Goal: Task Accomplishment & Management: Complete application form

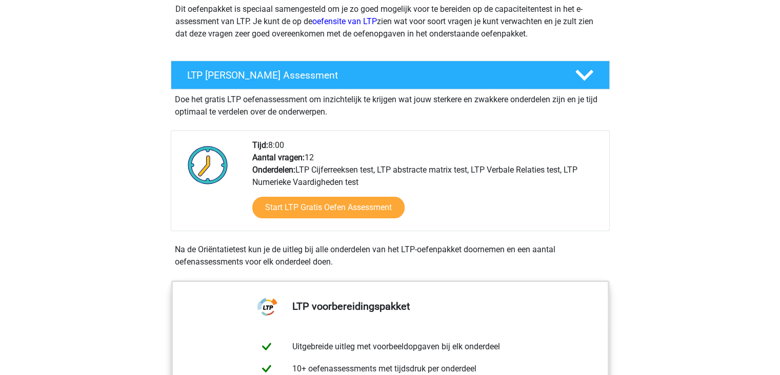
scroll to position [138, 0]
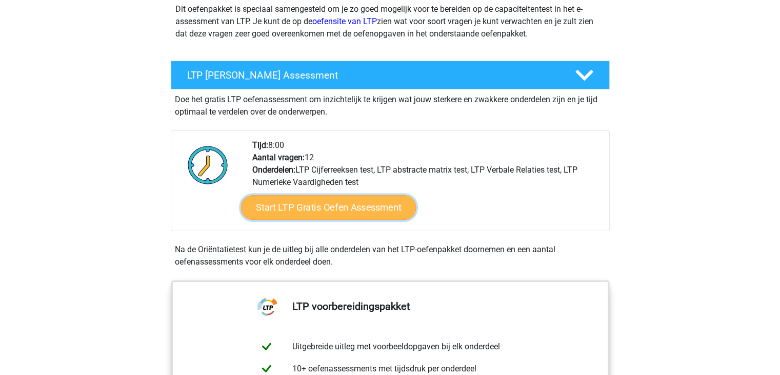
click at [366, 206] on link "Start LTP Gratis Oefen Assessment" at bounding box center [328, 207] width 175 height 25
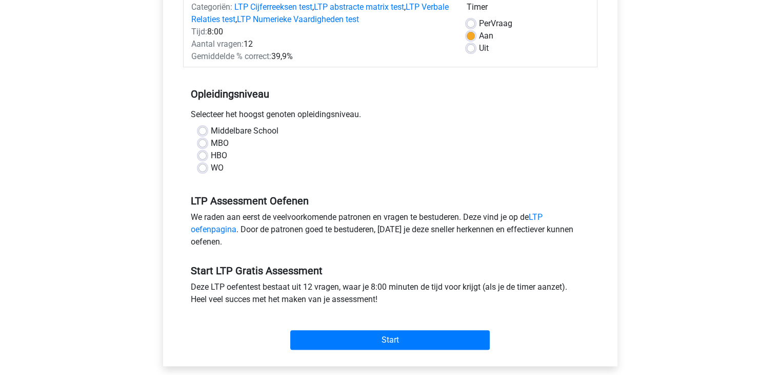
scroll to position [145, 0]
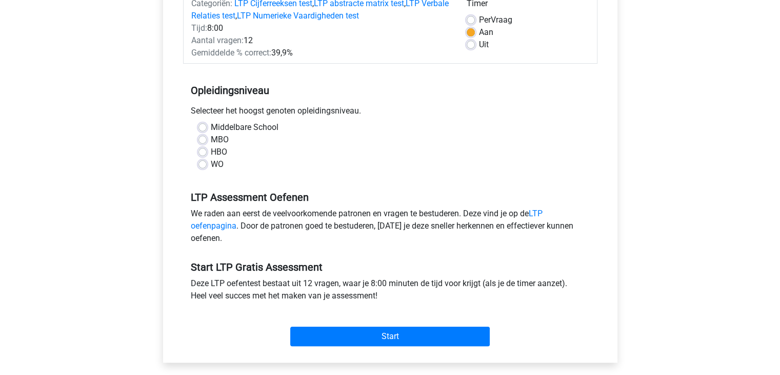
click at [218, 164] on label "WO" at bounding box center [217, 164] width 13 height 12
click at [207, 164] on input "WO" at bounding box center [203, 163] width 8 height 10
radio input "true"
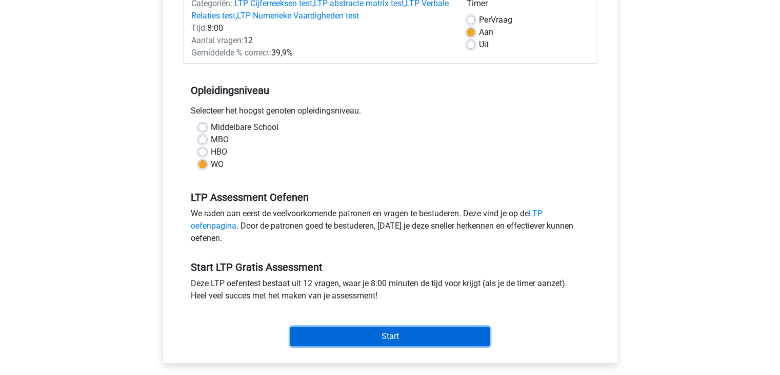
click at [362, 335] on input "Start" at bounding box center [390, 335] width 200 height 19
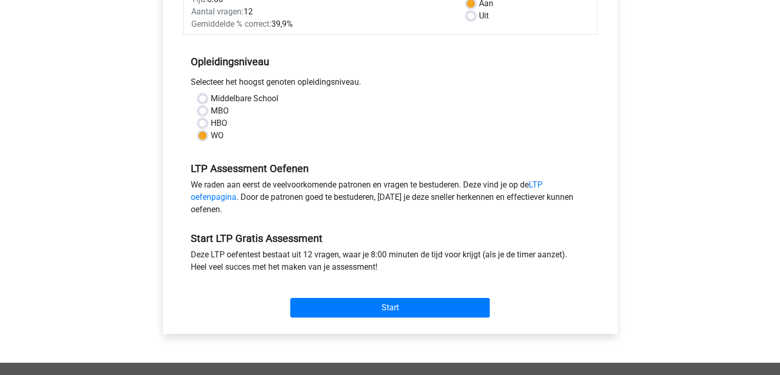
scroll to position [174, 0]
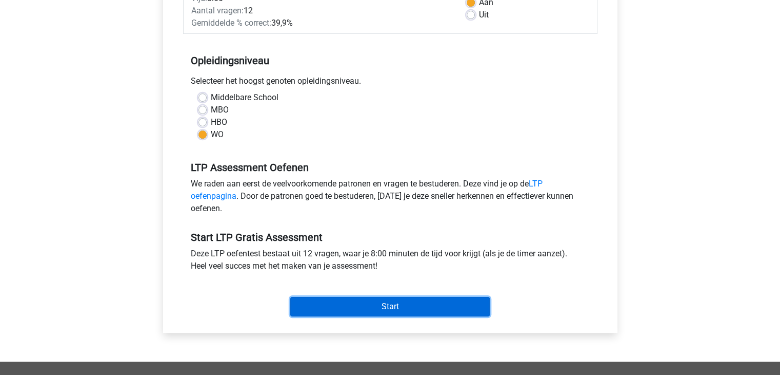
click at [364, 300] on input "Start" at bounding box center [390, 306] width 200 height 19
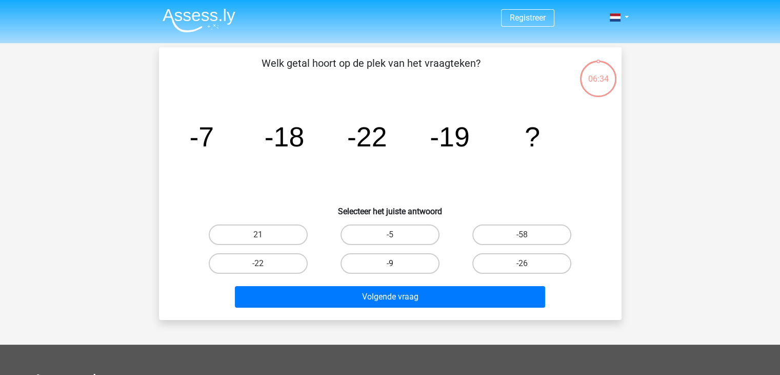
click at [384, 259] on label "-9" at bounding box center [390, 263] width 99 height 21
click at [390, 263] on input "-9" at bounding box center [393, 266] width 7 height 7
radio input "true"
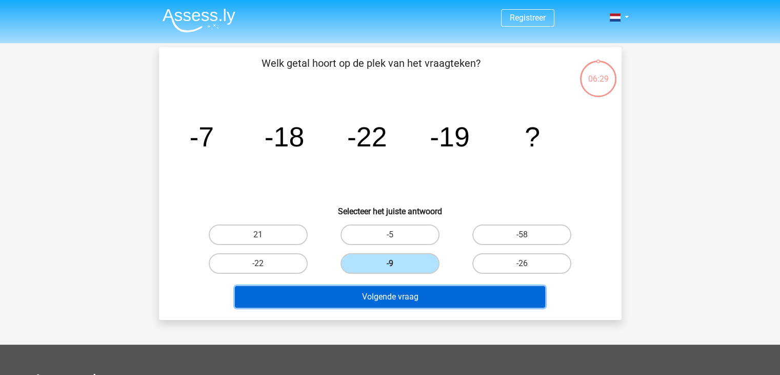
click at [397, 304] on button "Volgende vraag" at bounding box center [390, 297] width 310 height 22
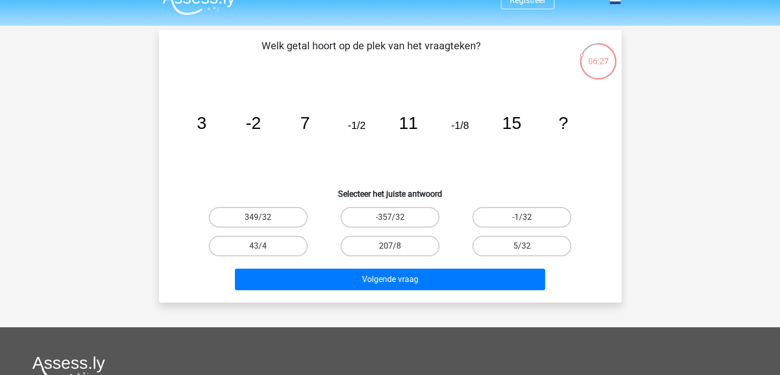
scroll to position [14, 0]
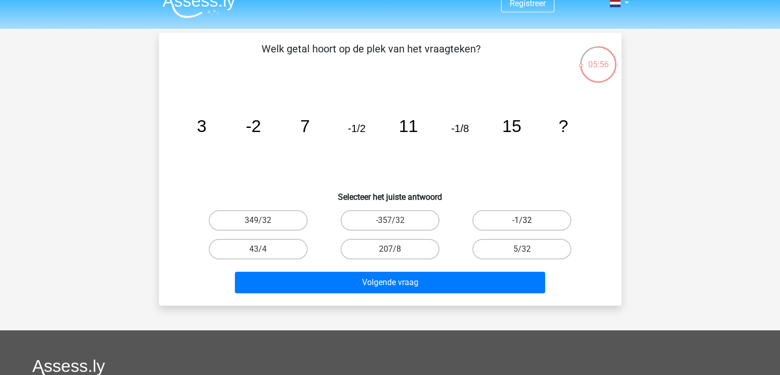
click at [557, 219] on label "-1/32" at bounding box center [522, 220] width 99 height 21
click at [529, 220] on input "-1/32" at bounding box center [525, 223] width 7 height 7
radio input "true"
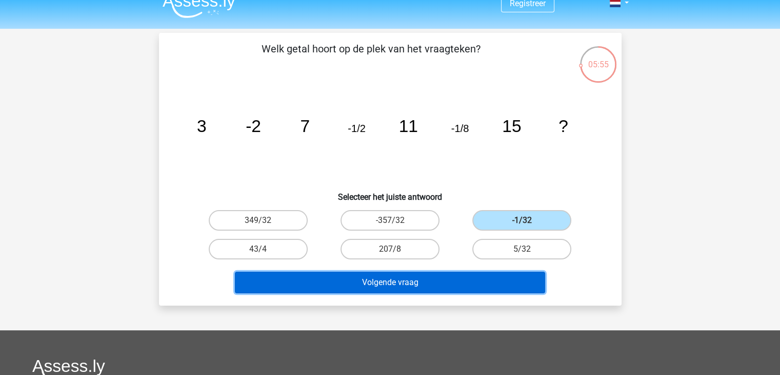
click at [475, 279] on button "Volgende vraag" at bounding box center [390, 282] width 310 height 22
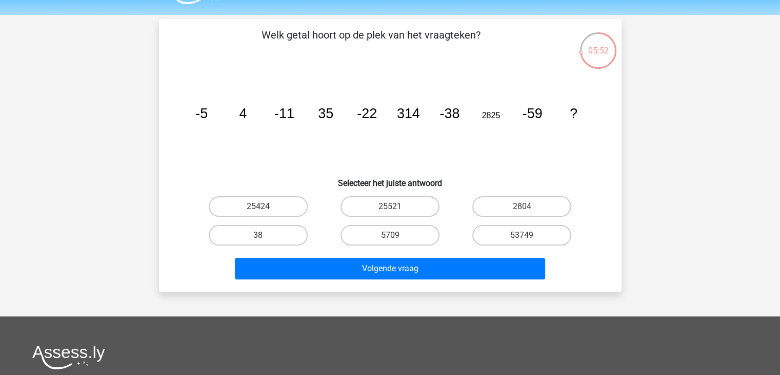
scroll to position [27, 0]
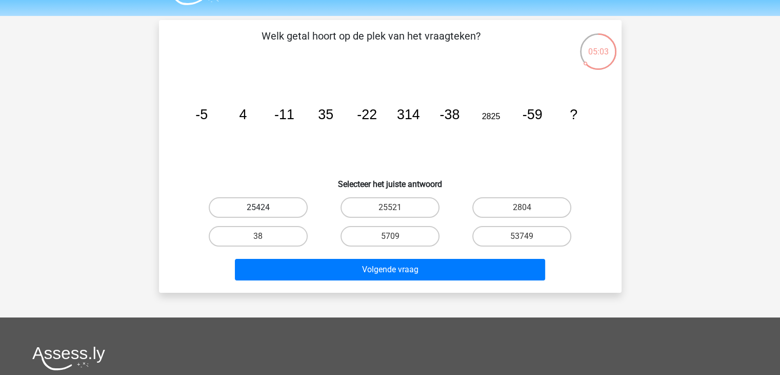
click at [270, 201] on label "25424" at bounding box center [258, 207] width 99 height 21
click at [265, 207] on input "25424" at bounding box center [261, 210] width 7 height 7
radio input "true"
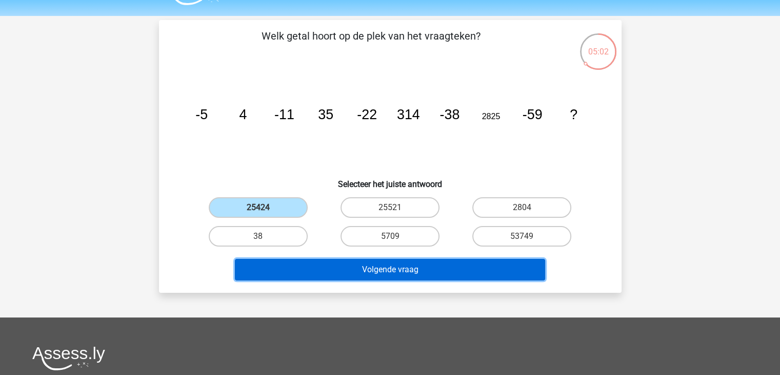
click at [317, 269] on button "Volgende vraag" at bounding box center [390, 270] width 310 height 22
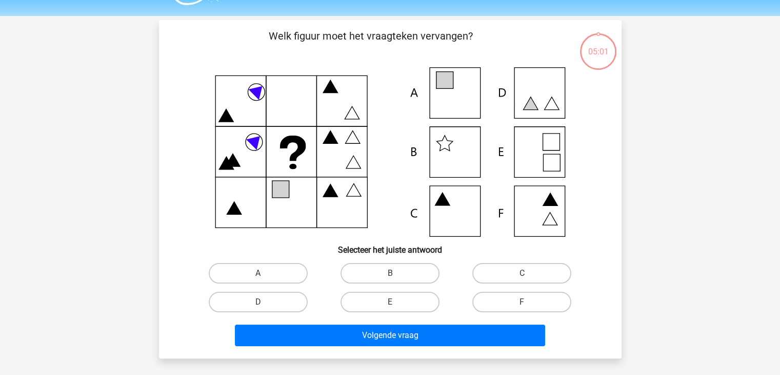
scroll to position [47, 0]
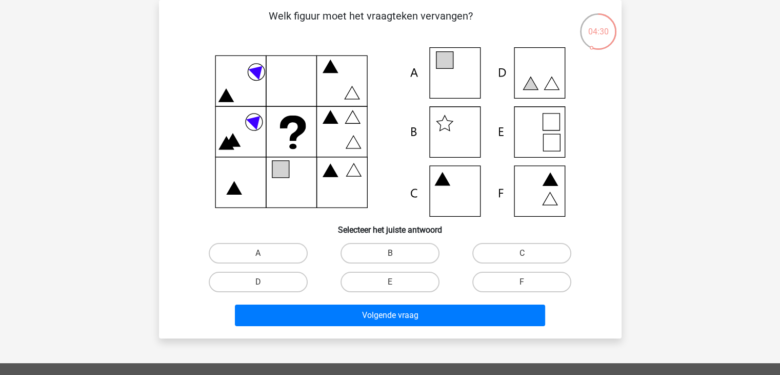
click at [483, 77] on icon at bounding box center [391, 131] width 414 height 169
click at [459, 83] on icon at bounding box center [391, 131] width 414 height 169
drag, startPoint x: 254, startPoint y: 263, endPoint x: 258, endPoint y: 257, distance: 7.6
click at [258, 257] on div "A" at bounding box center [258, 253] width 132 height 29
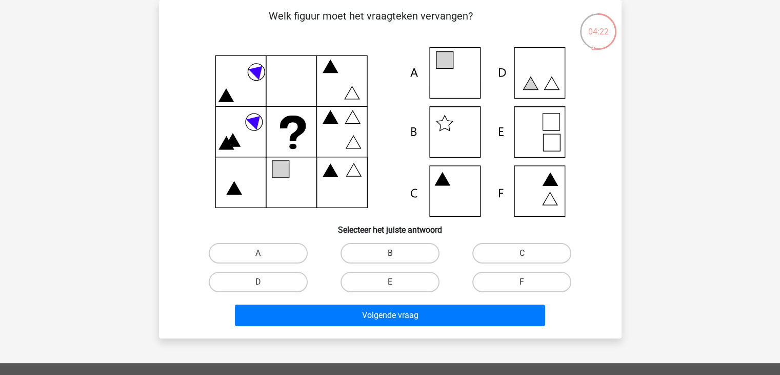
click at [258, 257] on input "A" at bounding box center [261, 256] width 7 height 7
radio input "true"
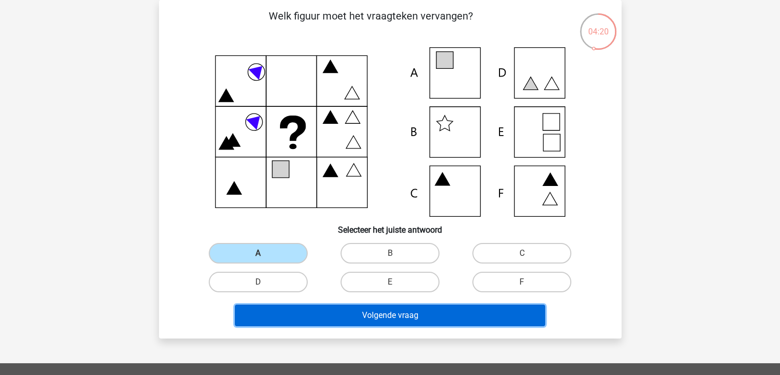
click at [350, 322] on button "Volgende vraag" at bounding box center [390, 315] width 310 height 22
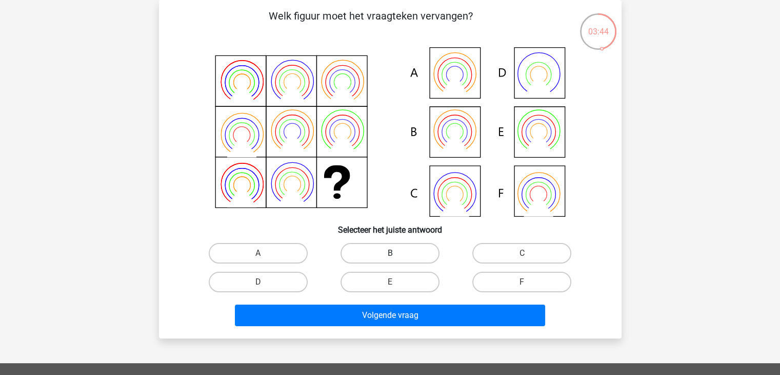
click at [405, 245] on label "B" at bounding box center [390, 253] width 99 height 21
click at [397, 253] on input "B" at bounding box center [393, 256] width 7 height 7
radio input "true"
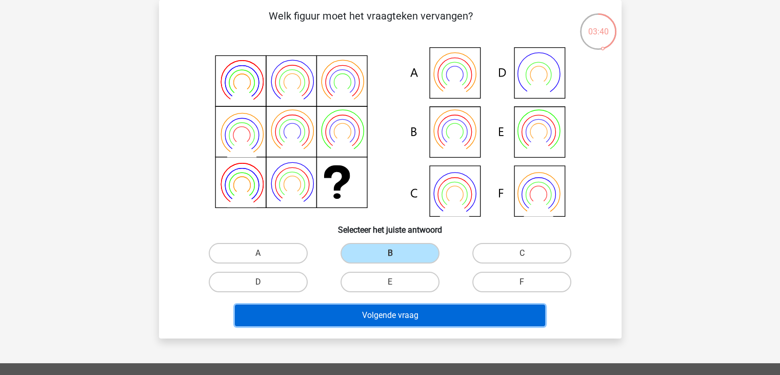
click at [415, 313] on button "Volgende vraag" at bounding box center [390, 315] width 310 height 22
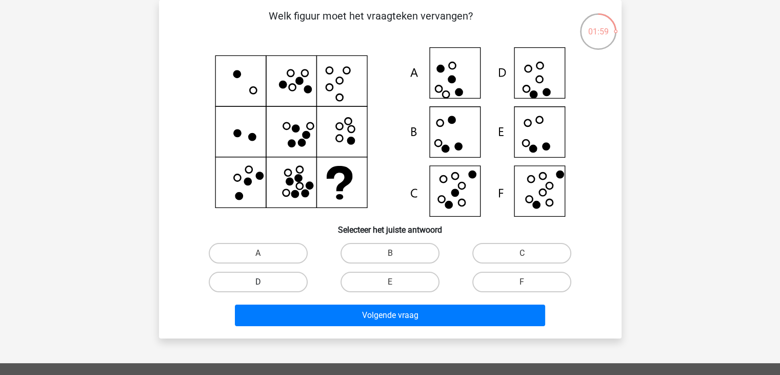
click at [265, 279] on label "D" at bounding box center [258, 281] width 99 height 21
click at [265, 282] on input "D" at bounding box center [261, 285] width 7 height 7
radio input "true"
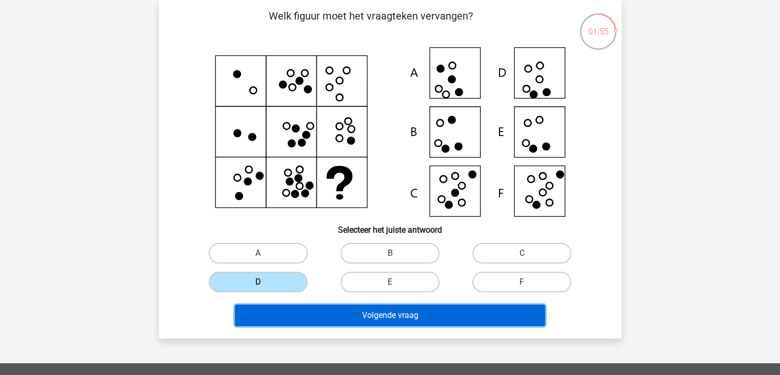
click at [297, 319] on button "Volgende vraag" at bounding box center [390, 315] width 310 height 22
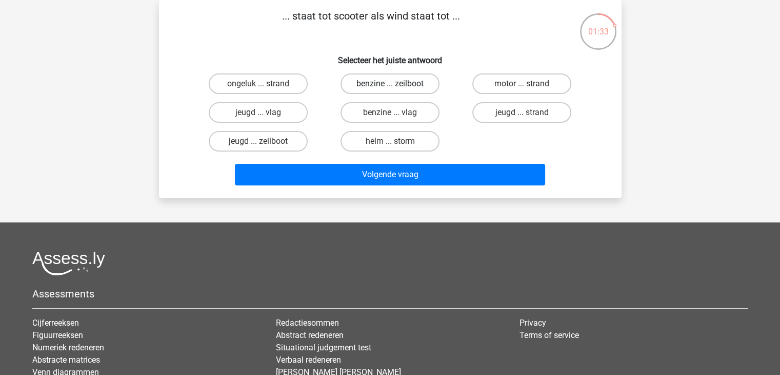
click at [415, 79] on label "benzine ... zeilboot" at bounding box center [390, 83] width 99 height 21
click at [397, 84] on input "benzine ... zeilboot" at bounding box center [393, 87] width 7 height 7
radio input "true"
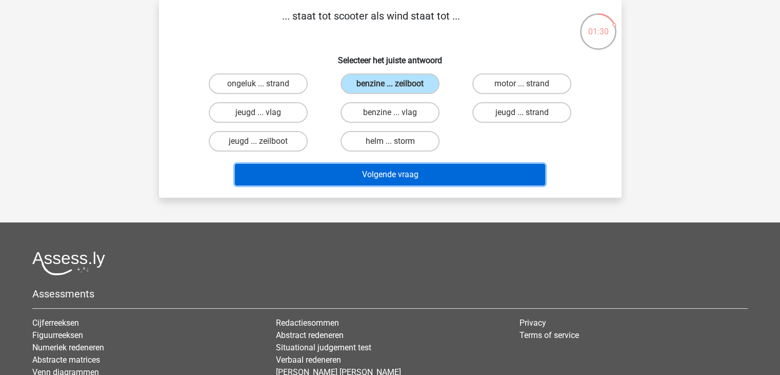
click at [425, 171] on button "Volgende vraag" at bounding box center [390, 175] width 310 height 22
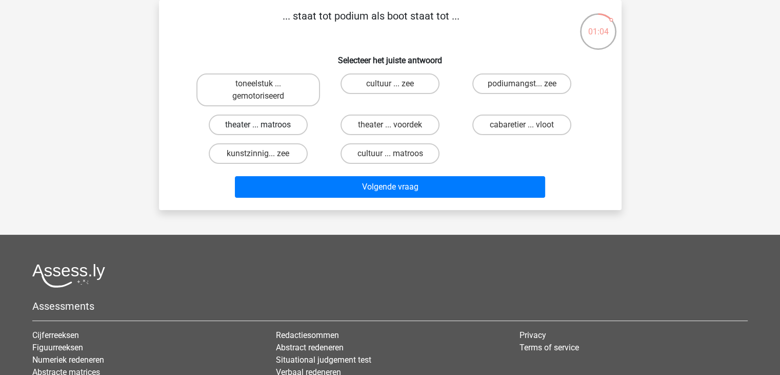
click at [266, 126] on label "theater ... matroos" at bounding box center [258, 124] width 99 height 21
click at [265, 126] on input "theater ... matroos" at bounding box center [261, 128] width 7 height 7
radio input "true"
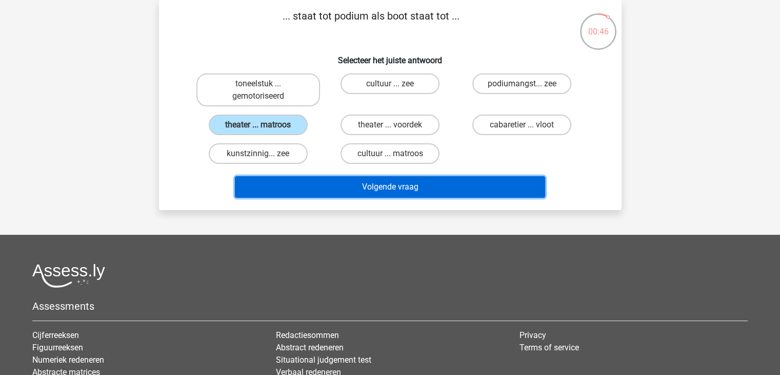
click at [285, 183] on button "Volgende vraag" at bounding box center [390, 187] width 310 height 22
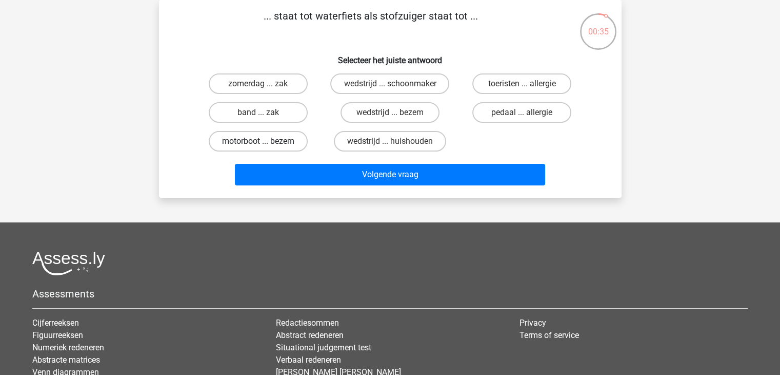
click at [262, 141] on input "motorboot ... bezem" at bounding box center [261, 144] width 7 height 7
radio input "true"
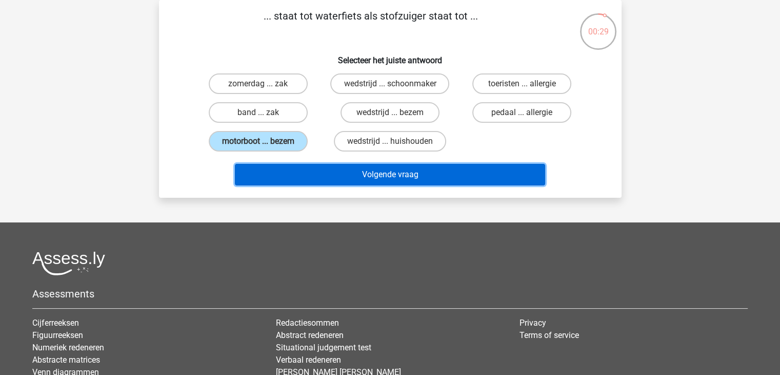
click at [293, 169] on button "Volgende vraag" at bounding box center [390, 175] width 310 height 22
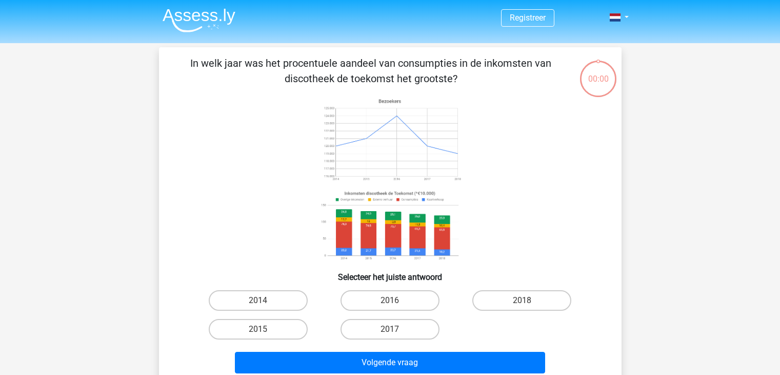
scroll to position [47, 0]
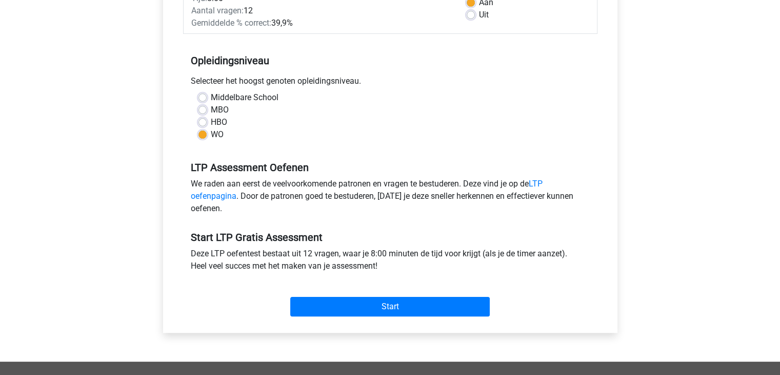
scroll to position [47, 0]
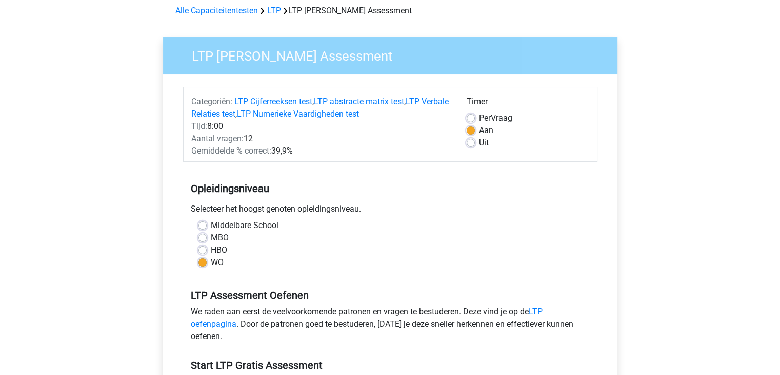
click at [479, 115] on label "Per Vraag" at bounding box center [495, 118] width 33 height 12
click at [467, 115] on input "Per Vraag" at bounding box center [471, 117] width 8 height 10
radio input "true"
click at [479, 144] on label "Uit" at bounding box center [484, 142] width 10 height 12
click at [475, 144] on input "Uit" at bounding box center [471, 141] width 8 height 10
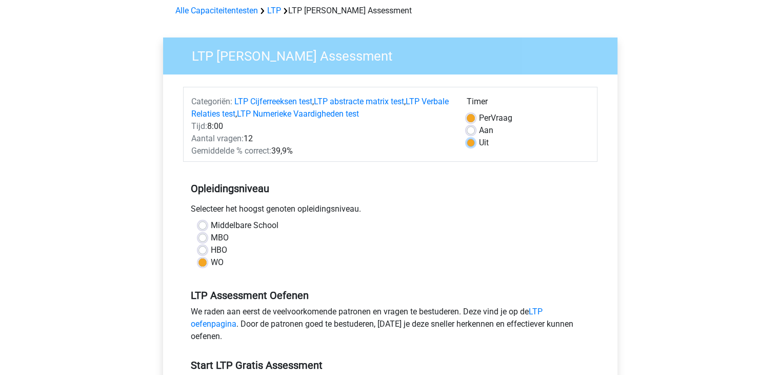
radio input "true"
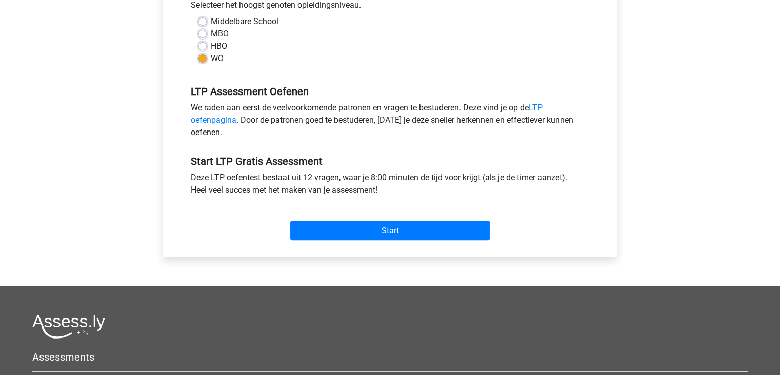
scroll to position [254, 0]
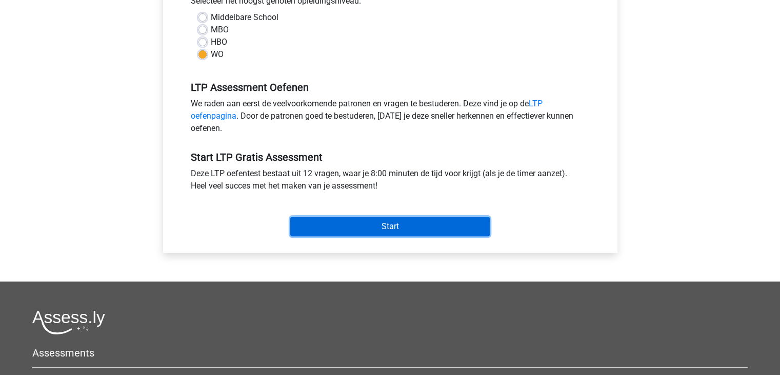
click at [442, 221] on input "Start" at bounding box center [390, 226] width 200 height 19
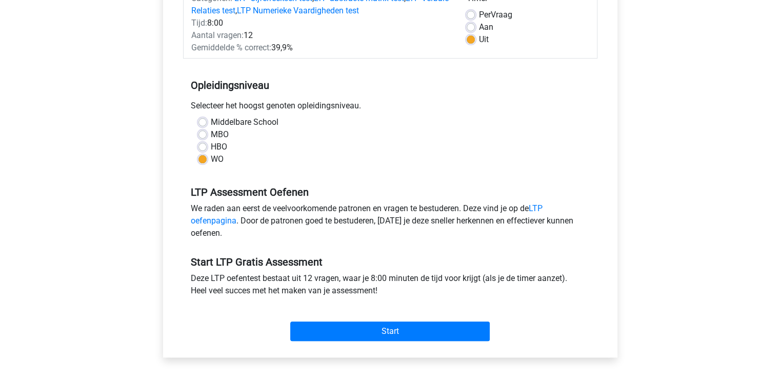
scroll to position [154, 0]
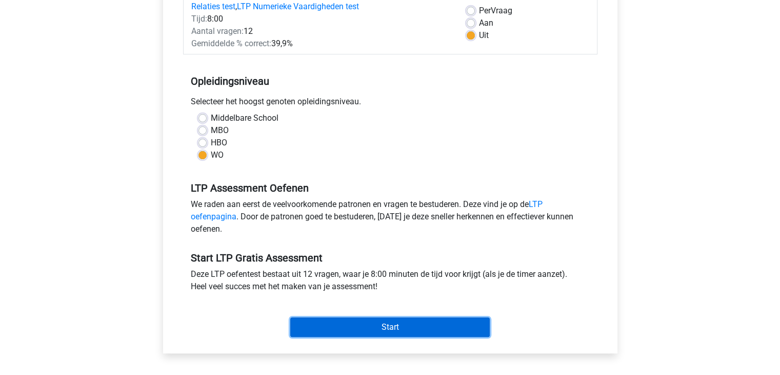
click at [396, 323] on input "Start" at bounding box center [390, 326] width 200 height 19
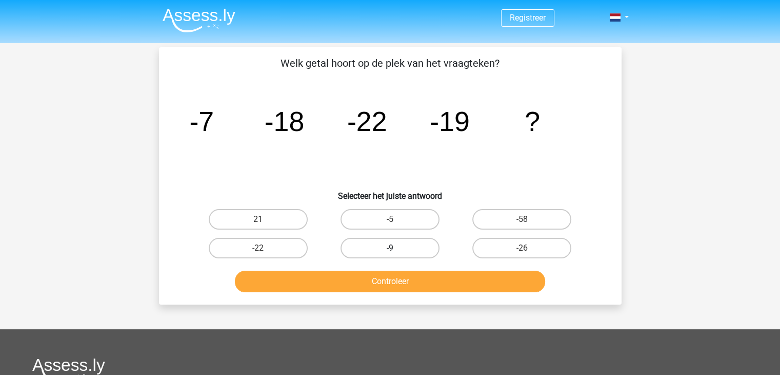
click at [391, 254] on label "-9" at bounding box center [390, 248] width 99 height 21
click at [391, 254] on input "-9" at bounding box center [393, 251] width 7 height 7
radio input "true"
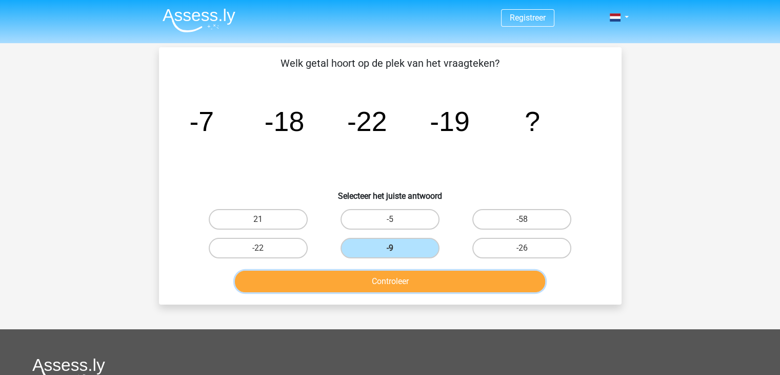
click at [384, 282] on button "Controleer" at bounding box center [390, 281] width 310 height 22
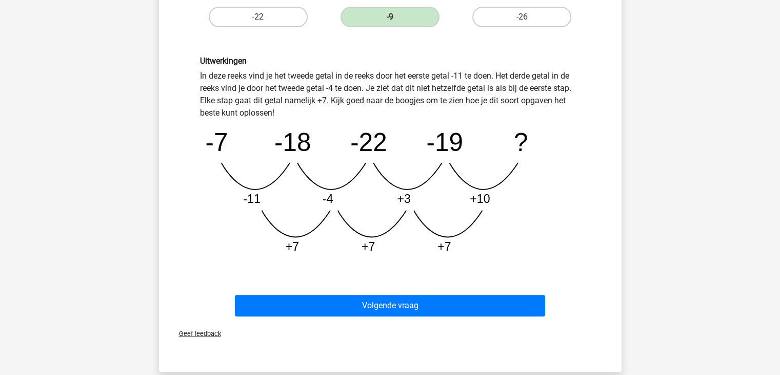
scroll to position [231, 0]
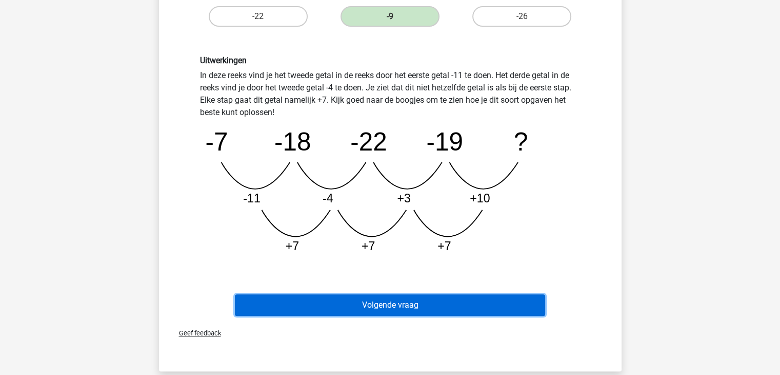
click at [418, 298] on button "Volgende vraag" at bounding box center [390, 305] width 310 height 22
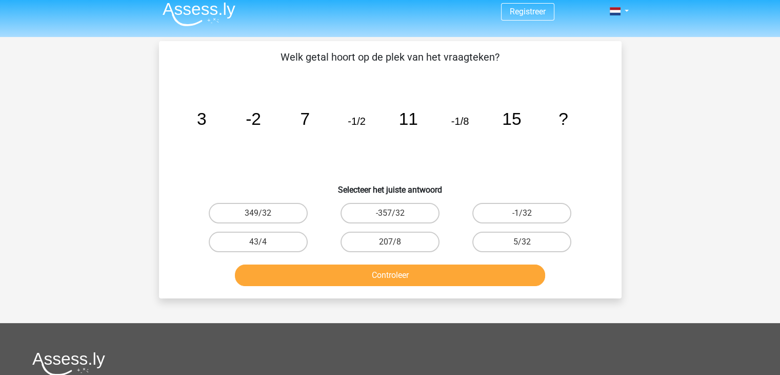
scroll to position [6, 0]
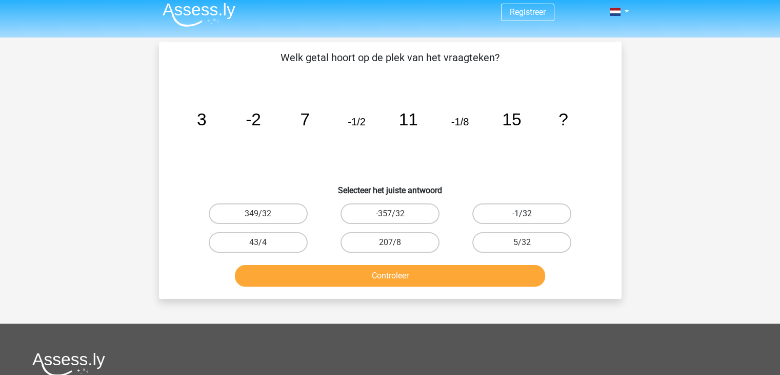
click at [532, 212] on label "-1/32" at bounding box center [522, 213] width 99 height 21
click at [529, 213] on input "-1/32" at bounding box center [525, 216] width 7 height 7
radio input "true"
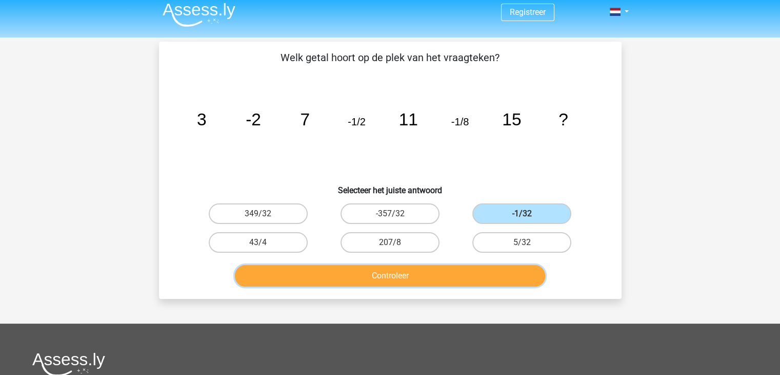
click at [460, 275] on button "Controleer" at bounding box center [390, 276] width 310 height 22
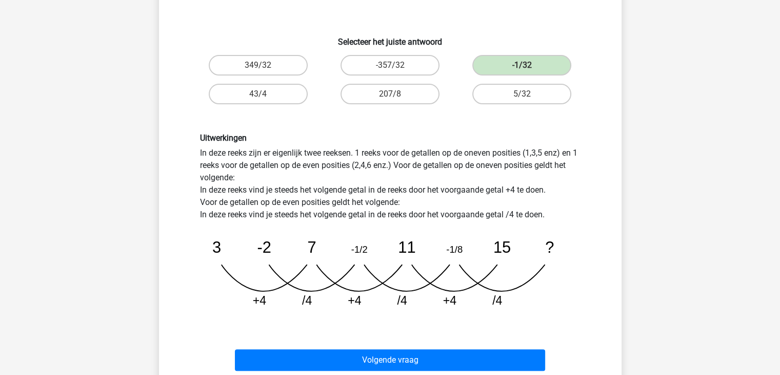
scroll to position [180, 0]
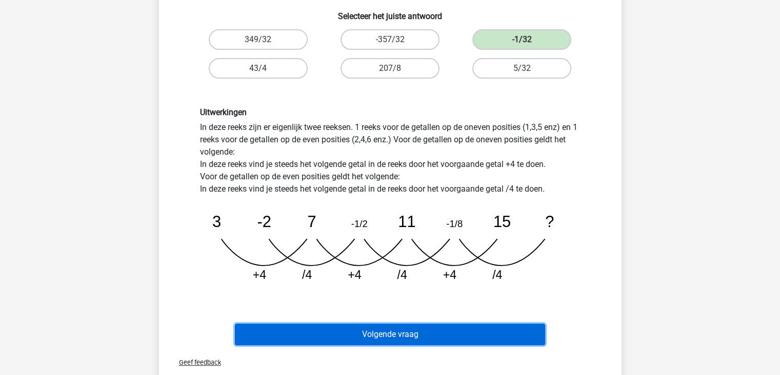
click at [429, 340] on button "Volgende vraag" at bounding box center [390, 334] width 310 height 22
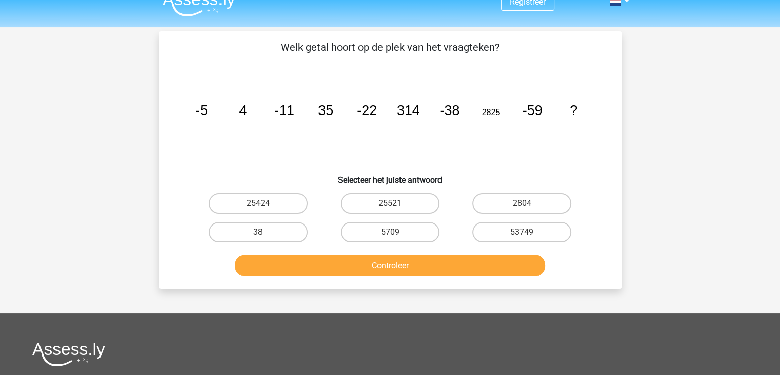
scroll to position [14, 0]
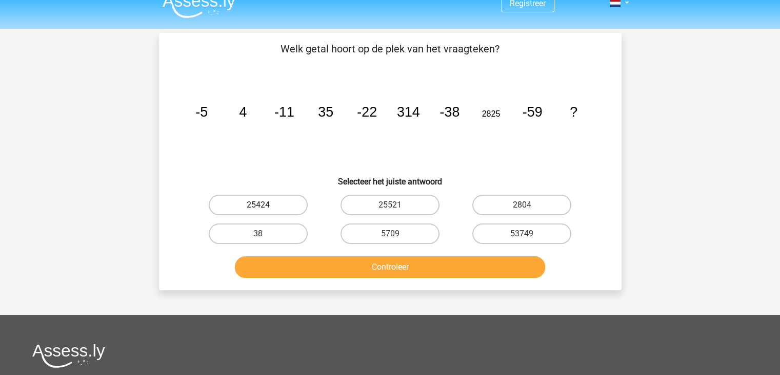
click at [287, 206] on label "25424" at bounding box center [258, 204] width 99 height 21
click at [265, 206] on input "25424" at bounding box center [261, 208] width 7 height 7
radio input "true"
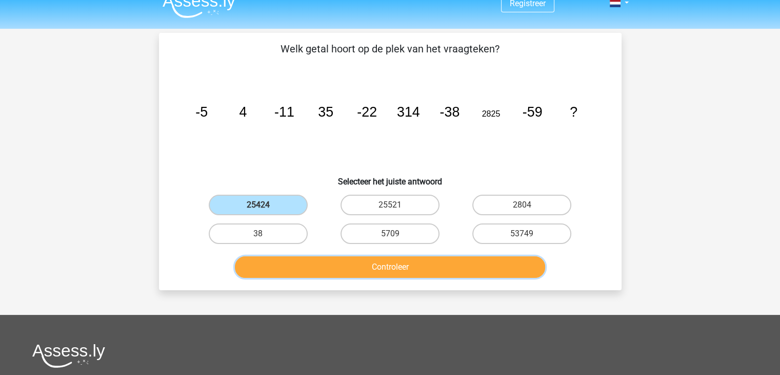
click at [332, 269] on button "Controleer" at bounding box center [390, 267] width 310 height 22
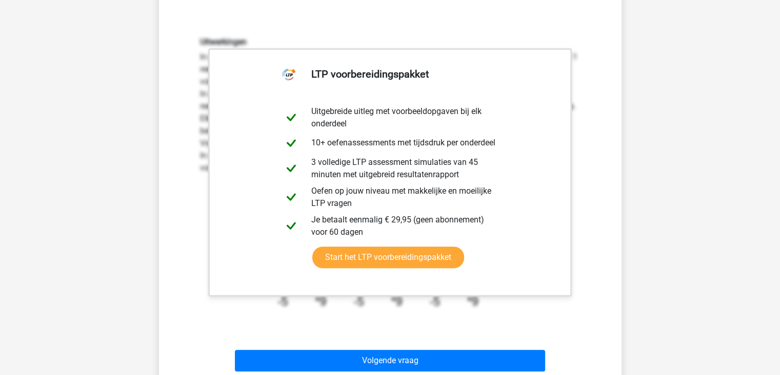
scroll to position [263, 0]
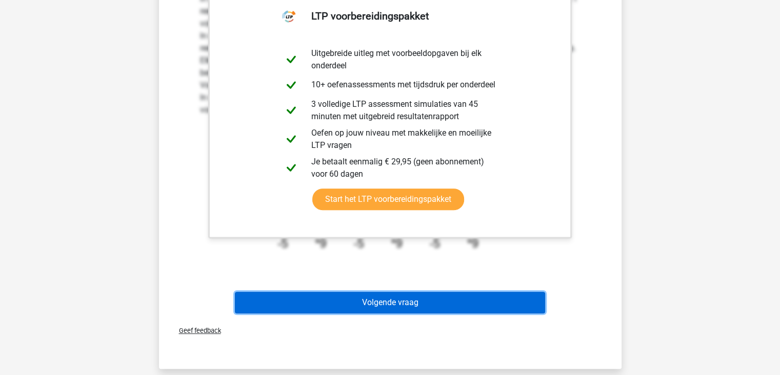
click at [336, 300] on button "Volgende vraag" at bounding box center [390, 302] width 310 height 22
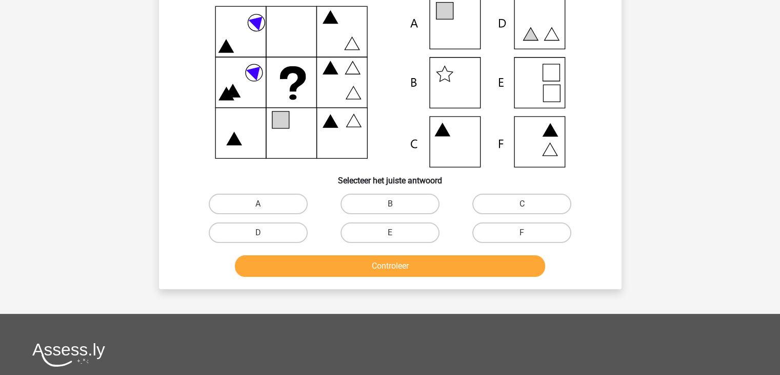
scroll to position [47, 0]
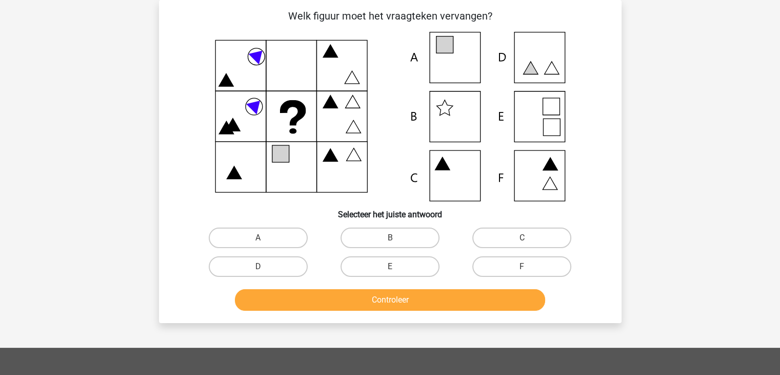
click at [262, 239] on input "A" at bounding box center [261, 241] width 7 height 7
radio input "true"
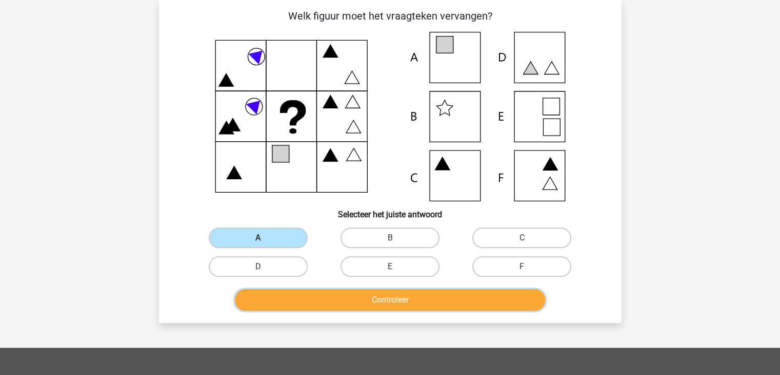
click at [299, 289] on button "Controleer" at bounding box center [390, 300] width 310 height 22
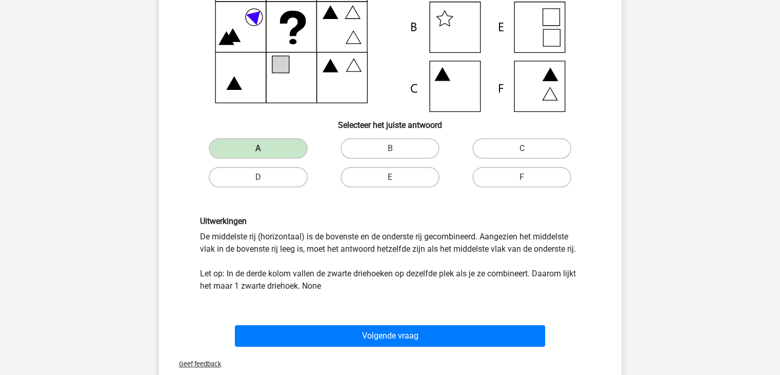
scroll to position [137, 0]
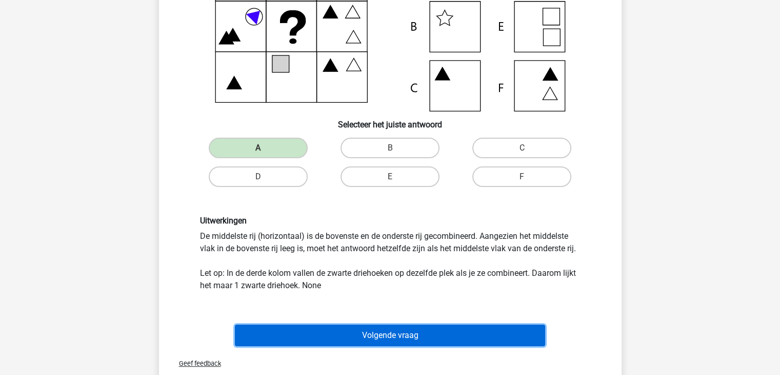
click at [317, 326] on button "Volgende vraag" at bounding box center [390, 335] width 310 height 22
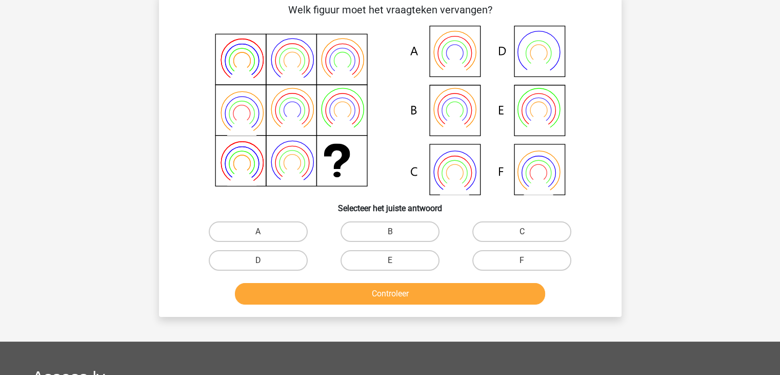
scroll to position [47, 0]
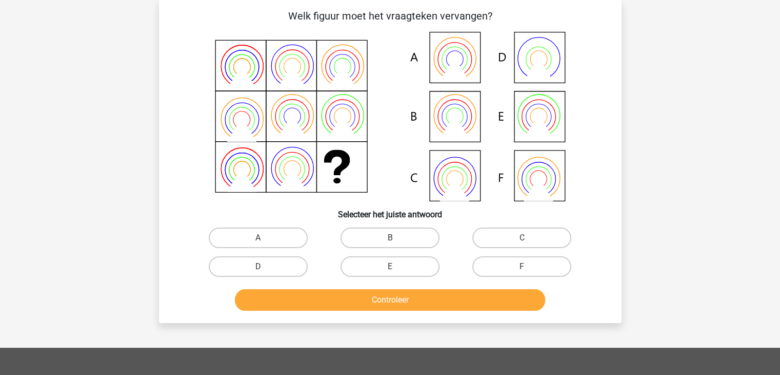
click at [525, 181] on icon at bounding box center [391, 116] width 414 height 169
click at [506, 261] on label "F" at bounding box center [522, 266] width 99 height 21
click at [522, 266] on input "F" at bounding box center [525, 269] width 7 height 7
radio input "true"
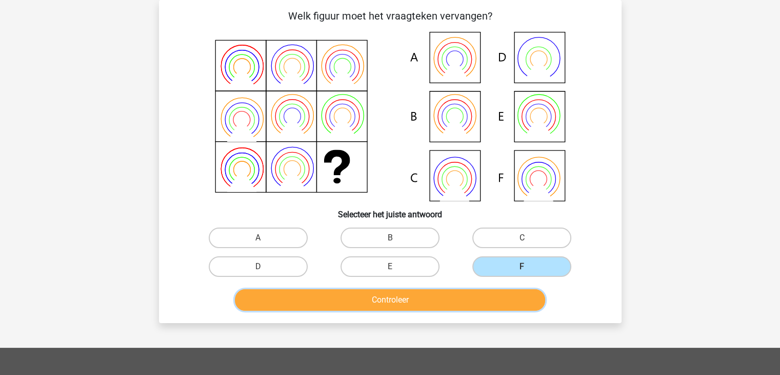
click at [466, 302] on button "Controleer" at bounding box center [390, 300] width 310 height 22
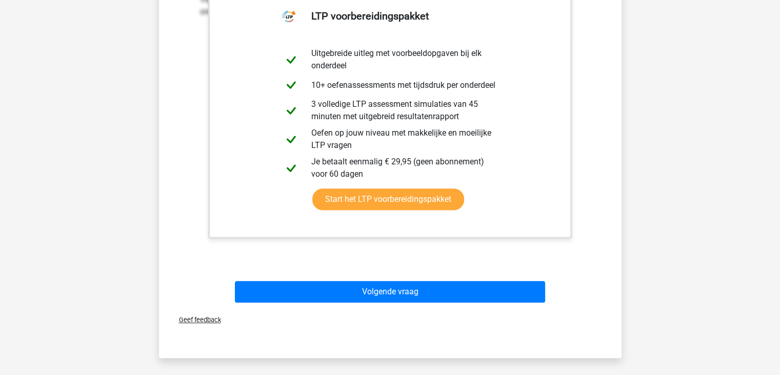
scroll to position [386, 0]
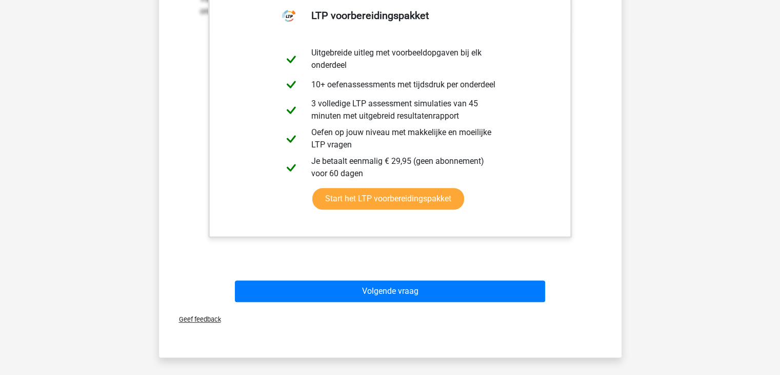
click at [475, 268] on div "Uitwerkingen Van boven naar beneden wisselen de buitenste en de binnenste ring …" at bounding box center [390, 113] width 430 height 318
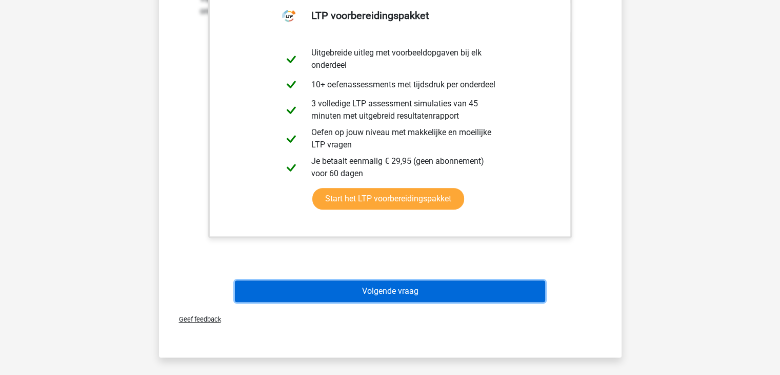
click at [424, 288] on button "Volgende vraag" at bounding box center [390, 291] width 310 height 22
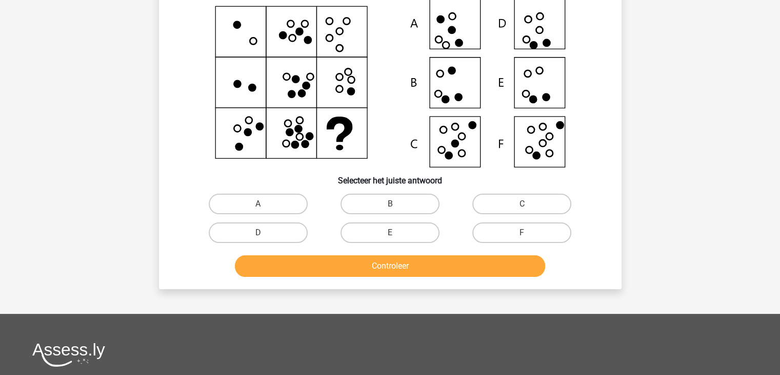
scroll to position [47, 0]
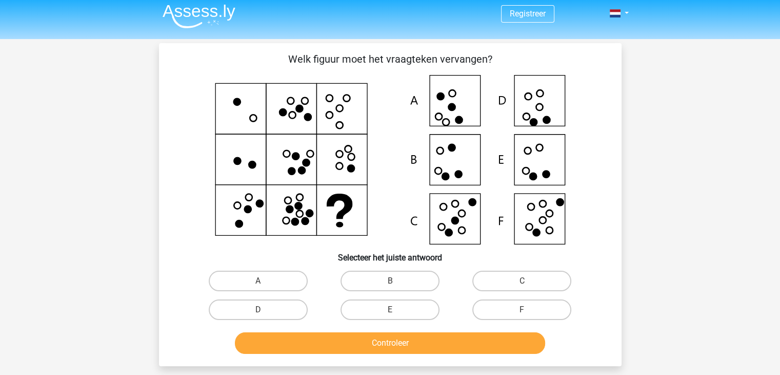
scroll to position [5, 0]
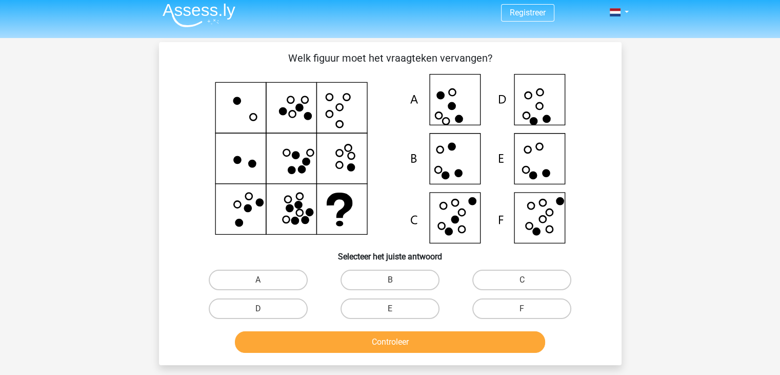
click at [533, 150] on icon at bounding box center [391, 158] width 414 height 169
drag, startPoint x: 384, startPoint y: 318, endPoint x: 388, endPoint y: 312, distance: 7.3
click at [388, 312] on div "E" at bounding box center [390, 308] width 132 height 29
click at [388, 312] on label "E" at bounding box center [390, 308] width 99 height 21
click at [390, 312] on input "E" at bounding box center [393, 311] width 7 height 7
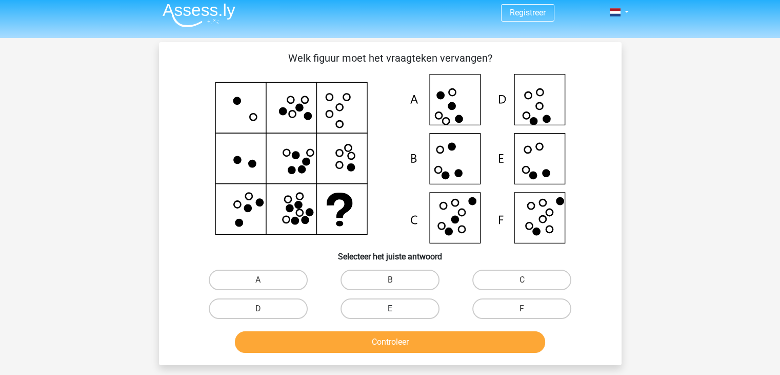
radio input "true"
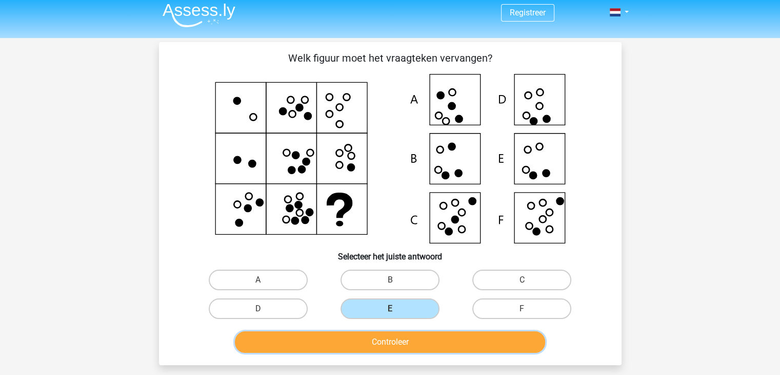
click at [378, 336] on button "Controleer" at bounding box center [390, 342] width 310 height 22
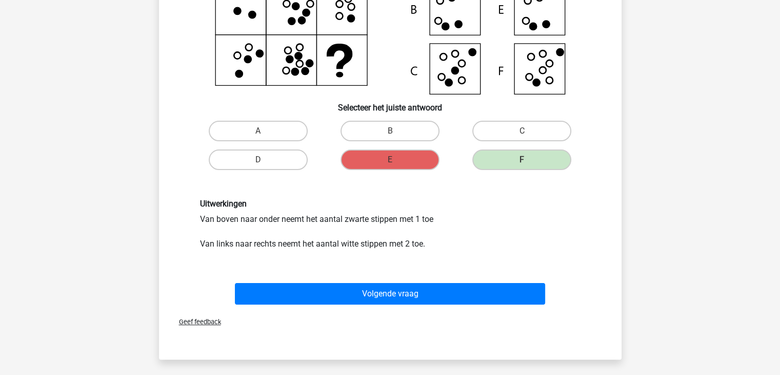
scroll to position [156, 0]
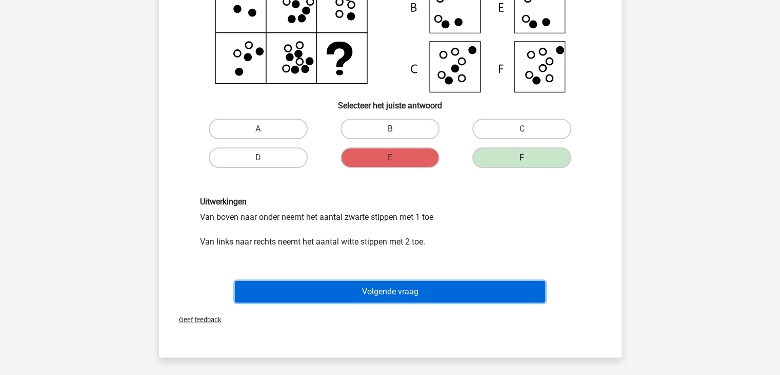
click at [424, 291] on button "Volgende vraag" at bounding box center [390, 292] width 310 height 22
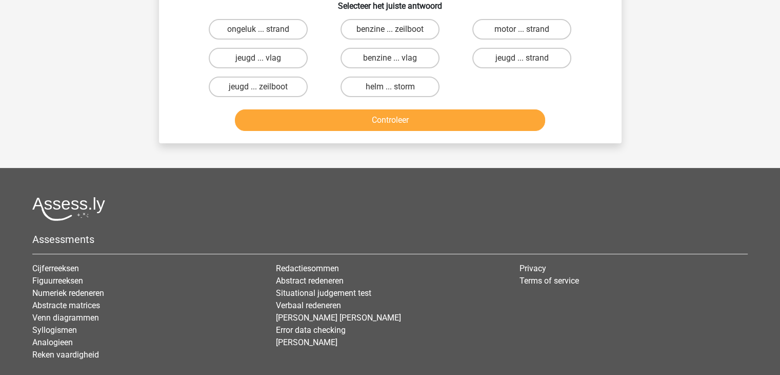
scroll to position [0, 0]
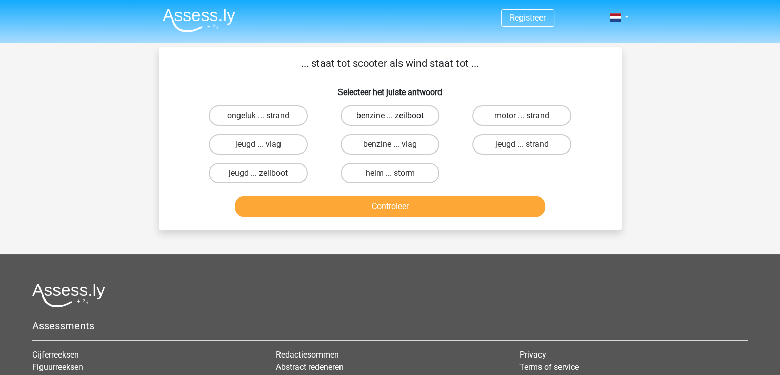
click at [410, 117] on label "benzine ... zeilboot" at bounding box center [390, 115] width 99 height 21
click at [397, 117] on input "benzine ... zeilboot" at bounding box center [393, 118] width 7 height 7
radio input "true"
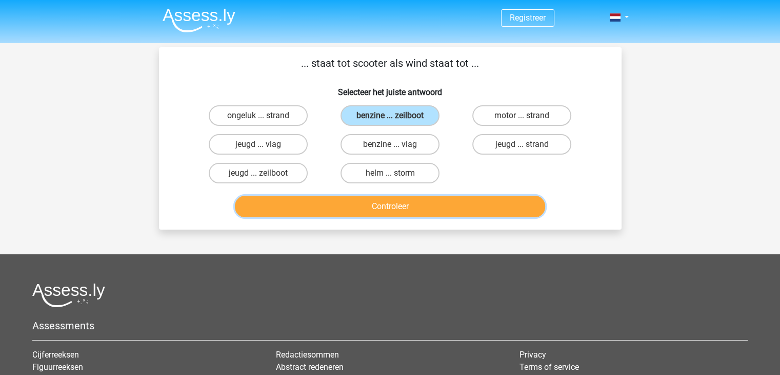
click at [406, 206] on button "Controleer" at bounding box center [390, 206] width 310 height 22
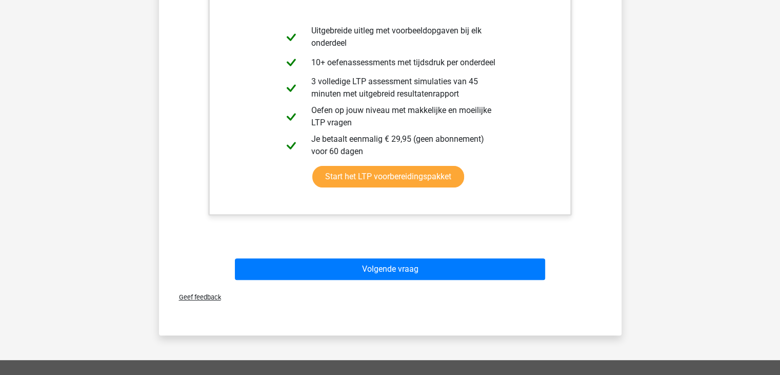
scroll to position [271, 0]
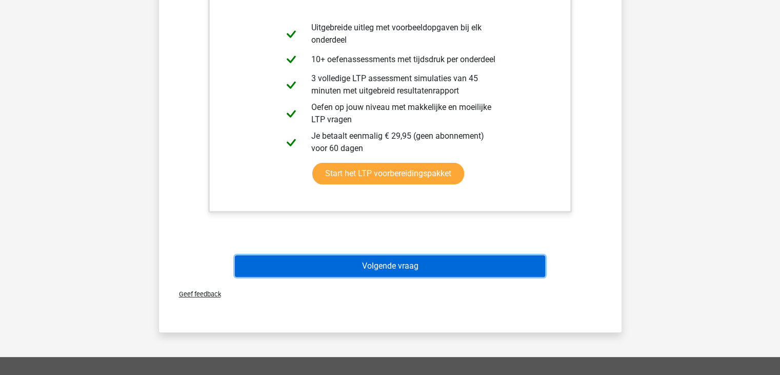
click at [403, 267] on button "Volgende vraag" at bounding box center [390, 266] width 310 height 22
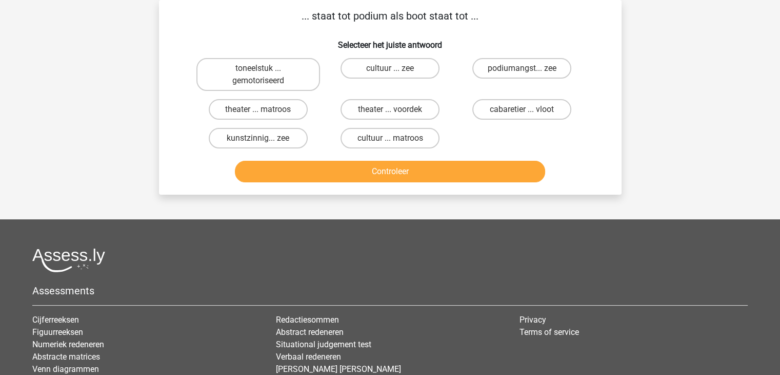
scroll to position [0, 0]
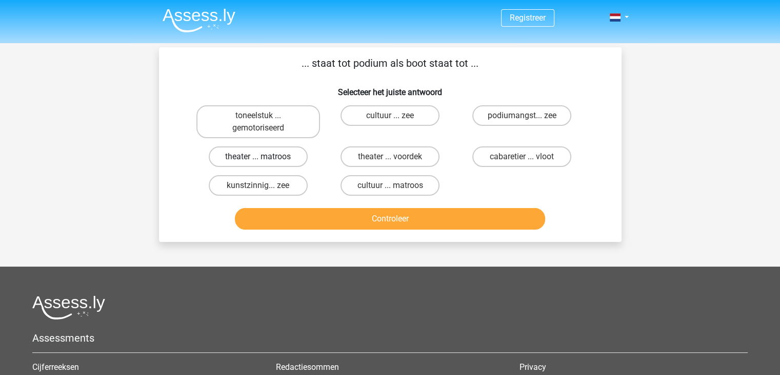
click at [283, 158] on label "theater ... matroos" at bounding box center [258, 156] width 99 height 21
click at [265, 158] on input "theater ... matroos" at bounding box center [261, 159] width 7 height 7
radio input "true"
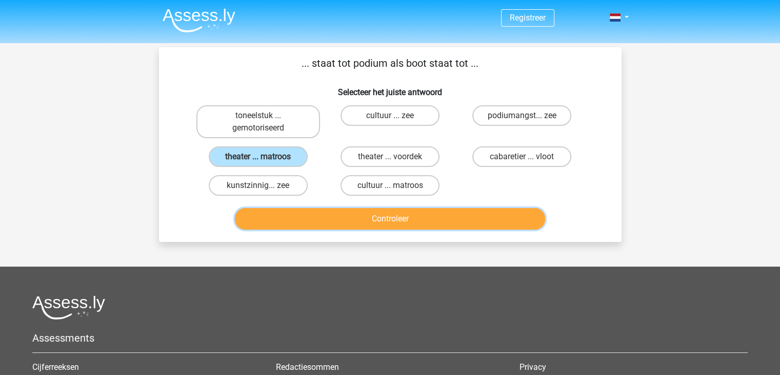
click at [305, 212] on button "Controleer" at bounding box center [390, 219] width 310 height 22
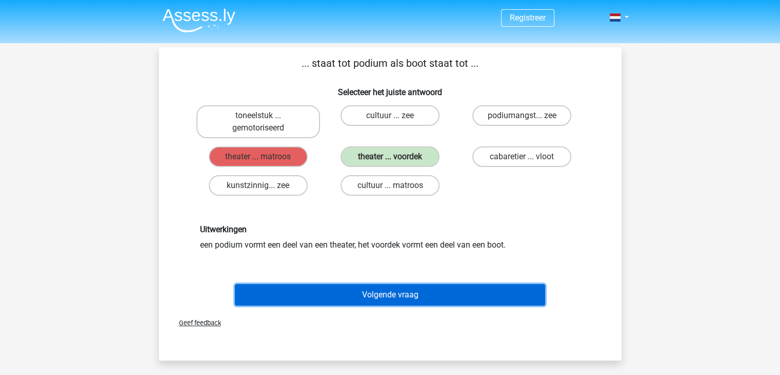
click at [332, 302] on button "Volgende vraag" at bounding box center [390, 295] width 310 height 22
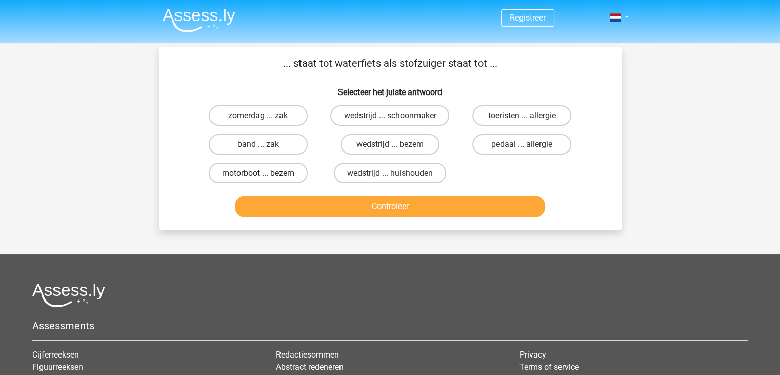
click at [281, 175] on label "motorboot ... bezem" at bounding box center [258, 173] width 99 height 21
click at [265, 175] on input "motorboot ... bezem" at bounding box center [261, 176] width 7 height 7
radio input "true"
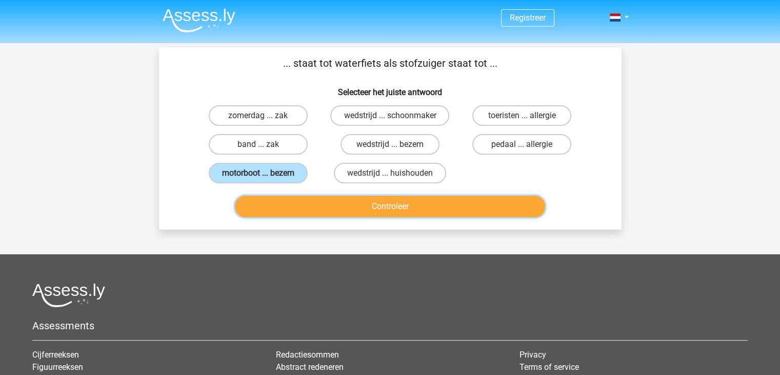
click at [300, 207] on button "Controleer" at bounding box center [390, 206] width 310 height 22
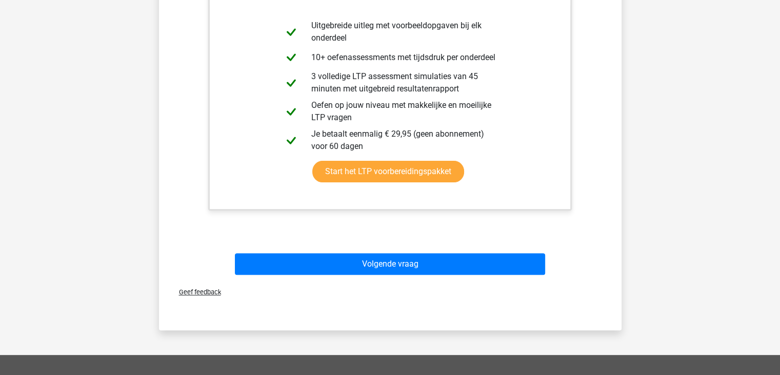
scroll to position [273, 0]
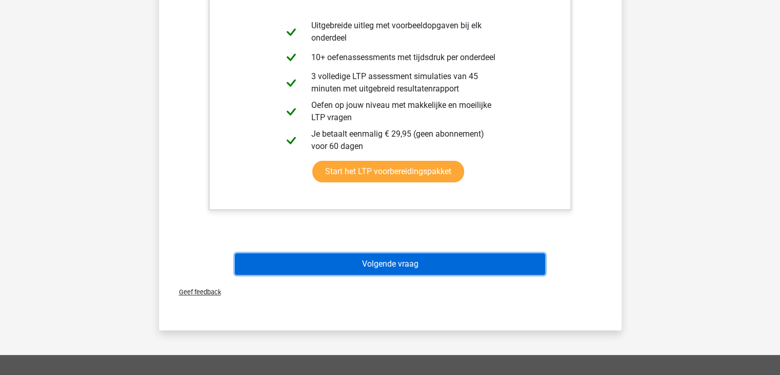
click at [304, 263] on button "Volgende vraag" at bounding box center [390, 264] width 310 height 22
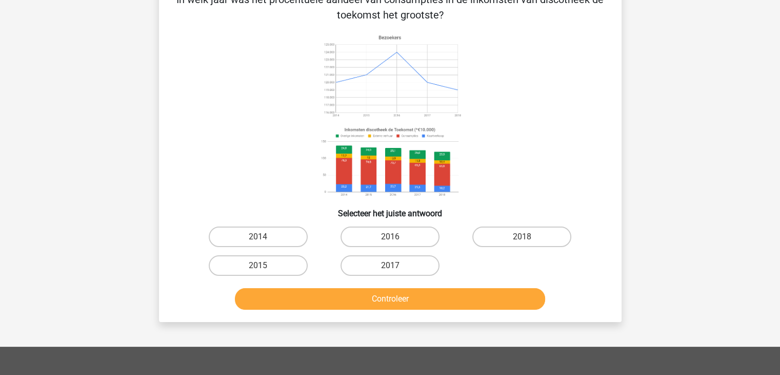
scroll to position [47, 0]
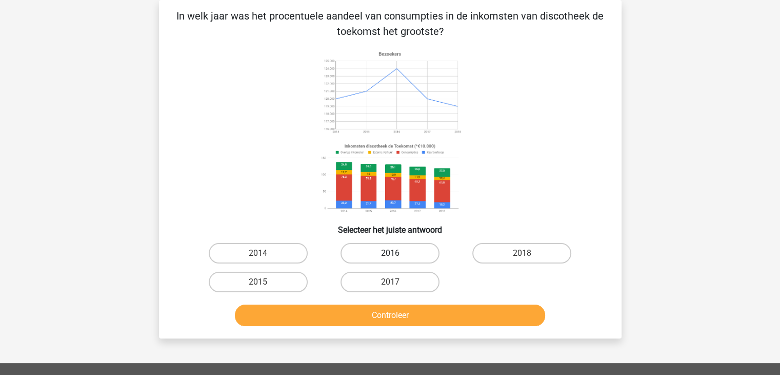
click at [363, 259] on label "2016" at bounding box center [390, 253] width 99 height 21
click at [390, 259] on input "2016" at bounding box center [393, 256] width 7 height 7
radio input "true"
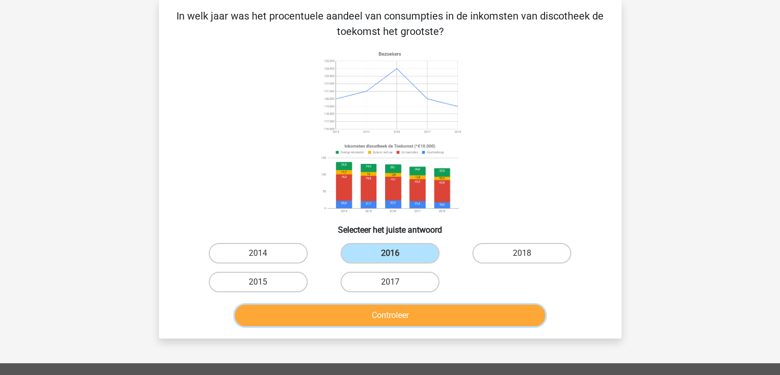
click at [345, 319] on button "Controleer" at bounding box center [390, 315] width 310 height 22
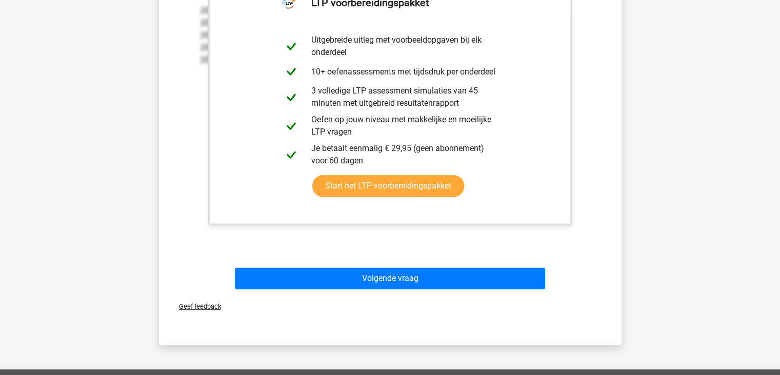
scroll to position [416, 0]
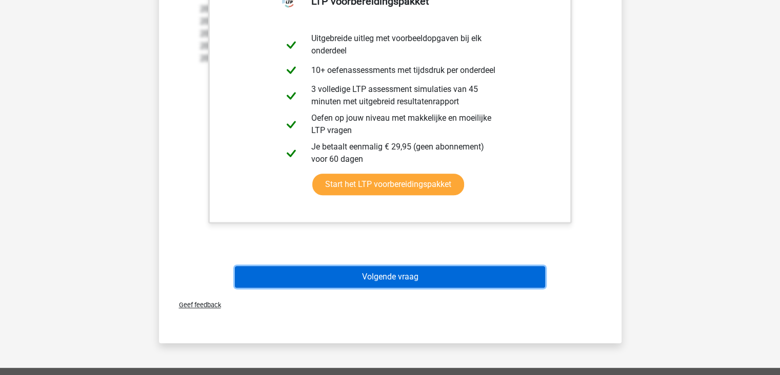
click at [366, 275] on button "Volgende vraag" at bounding box center [390, 277] width 310 height 22
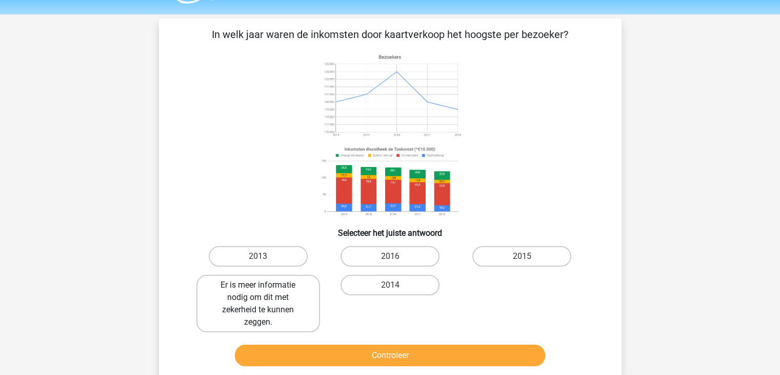
scroll to position [33, 0]
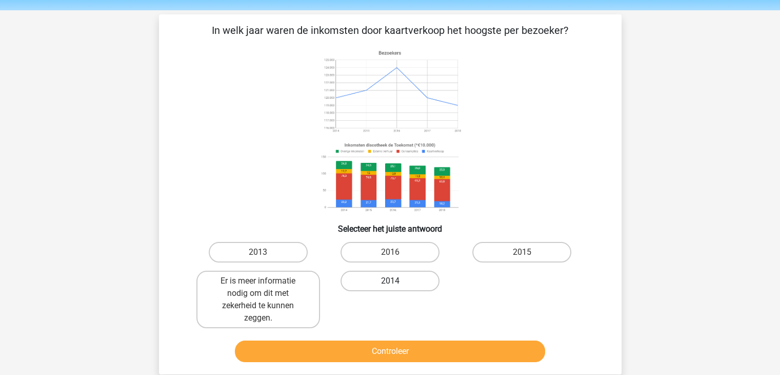
click at [411, 281] on label "2014" at bounding box center [390, 280] width 99 height 21
click at [397, 281] on input "2014" at bounding box center [393, 284] width 7 height 7
radio input "true"
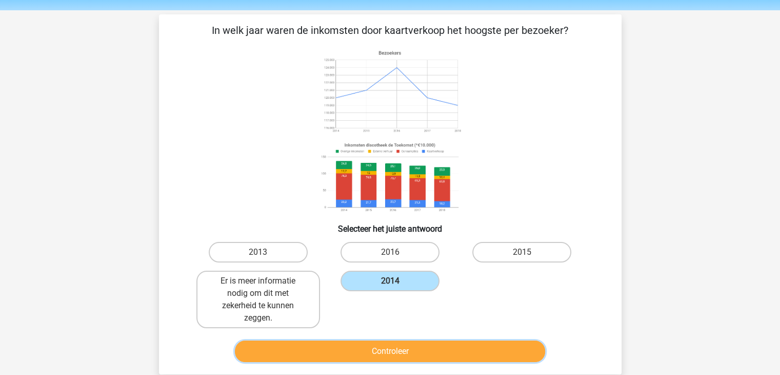
click at [374, 350] on button "Controleer" at bounding box center [390, 351] width 310 height 22
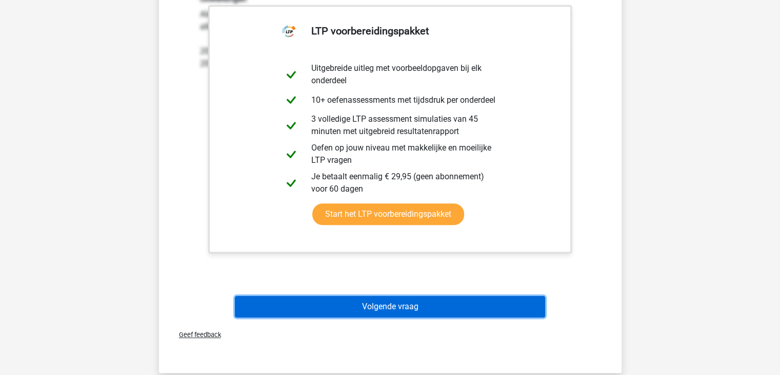
click at [390, 306] on button "Volgende vraag" at bounding box center [390, 307] width 310 height 22
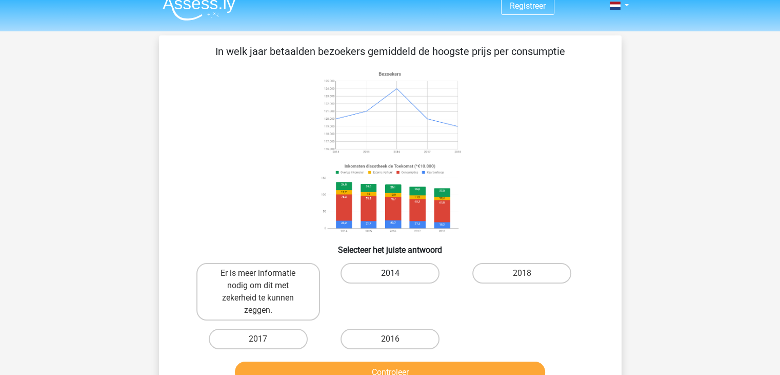
scroll to position [12, 0]
click at [376, 281] on label "2014" at bounding box center [390, 272] width 99 height 21
click at [390, 279] on input "2014" at bounding box center [393, 275] width 7 height 7
radio input "true"
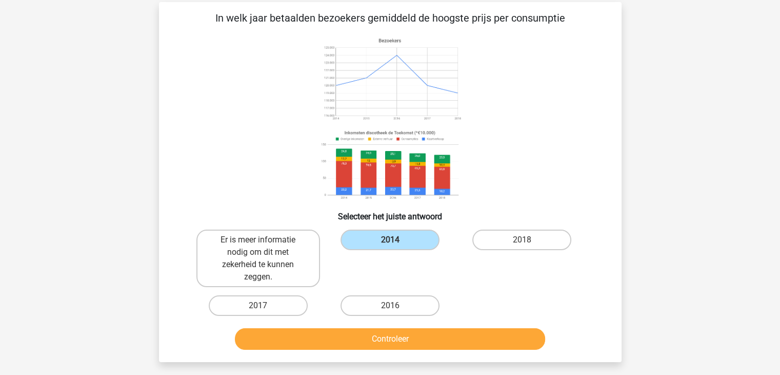
scroll to position [45, 0]
click at [341, 341] on button "Controleer" at bounding box center [390, 339] width 310 height 22
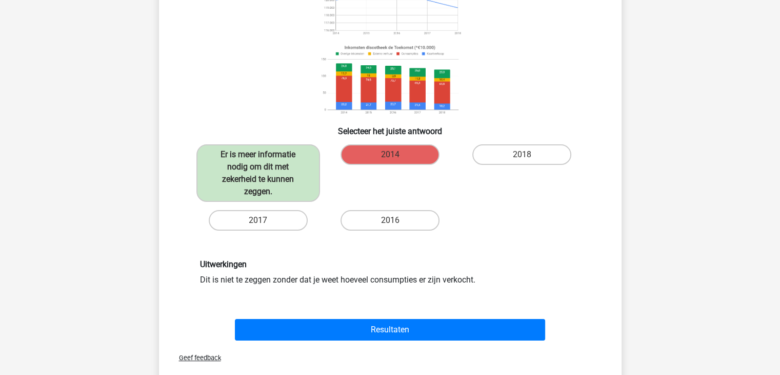
scroll to position [147, 0]
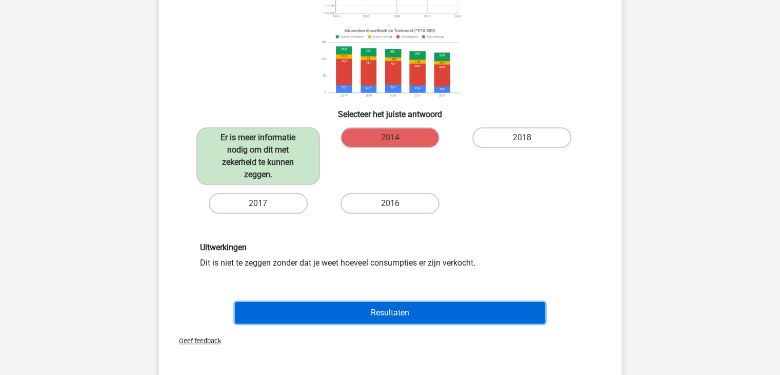
click at [352, 319] on button "Resultaten" at bounding box center [390, 313] width 310 height 22
